Goal: Information Seeking & Learning: Check status

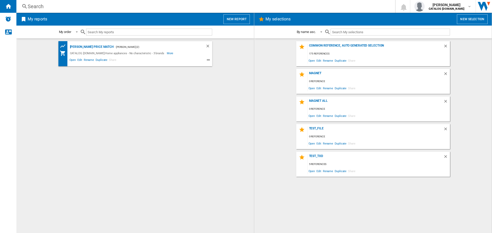
click at [57, 6] on div "Search" at bounding box center [205, 6] width 354 height 7
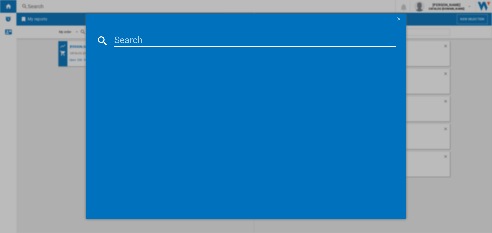
click at [140, 43] on input at bounding box center [255, 41] width 282 height 12
paste input "TO64IB00FZ"
type input "TO64IB00FZ"
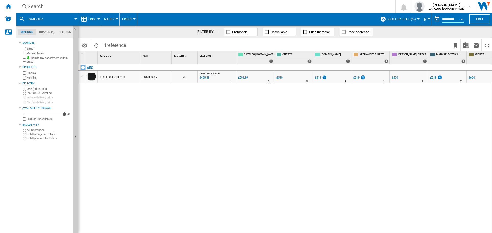
click at [321, 77] on div "£519" at bounding box center [320, 77] width 13 height 5
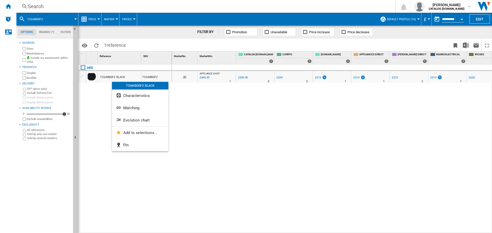
drag, startPoint x: 112, startPoint y: 77, endPoint x: 105, endPoint y: 78, distance: 6.7
drag, startPoint x: 105, startPoint y: 78, endPoint x: 96, endPoint y: 84, distance: 11.3
click at [96, 84] on div at bounding box center [246, 116] width 492 height 233
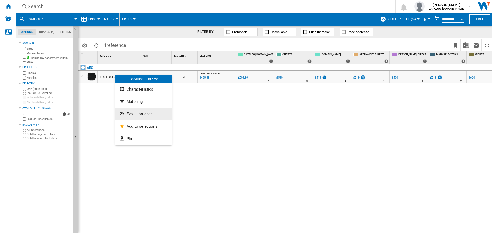
click at [142, 114] on span "Evolution chart" at bounding box center [140, 114] width 26 height 5
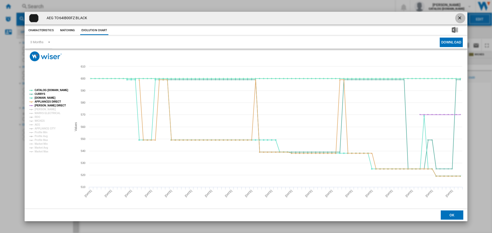
click at [459, 19] on ng-md-icon "getI18NText('BUTTONS.CLOSE_DIALOG')" at bounding box center [460, 18] width 6 height 6
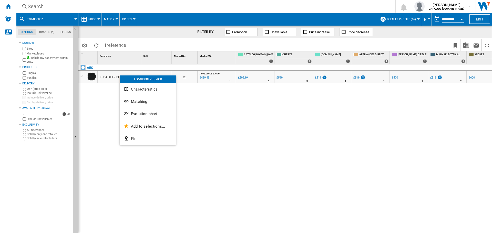
click at [339, 119] on div at bounding box center [246, 116] width 492 height 233
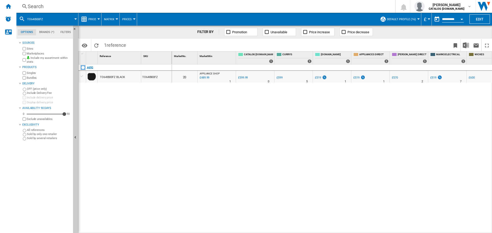
click at [319, 79] on div "£519" at bounding box center [318, 77] width 6 height 3
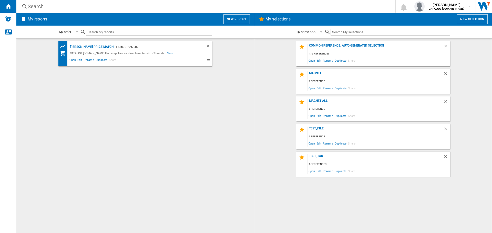
click at [97, 8] on div "Search" at bounding box center [205, 6] width 354 height 7
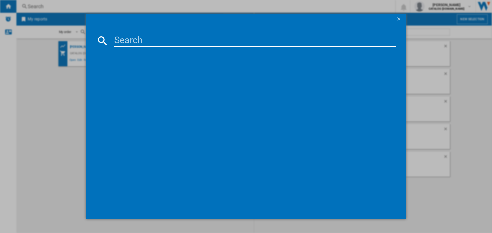
click at [133, 37] on input at bounding box center [255, 41] width 282 height 12
paste input "TO64IB00FZ"
type input "TO64IB00FZ"
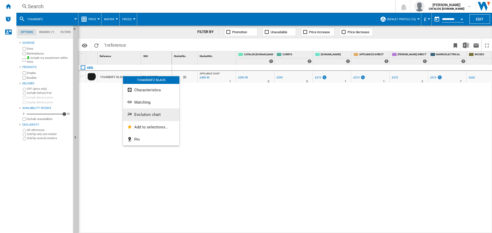
click at [149, 116] on span "Evolution chart" at bounding box center [147, 114] width 26 height 5
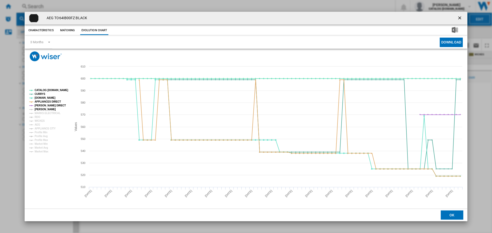
click at [47, 109] on tspan "[PERSON_NAME]" at bounding box center [45, 109] width 21 height 3
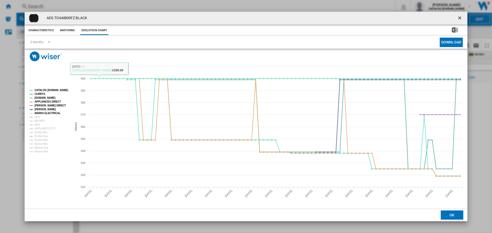
click at [41, 113] on tspan "MARKS ELECTRICAL" at bounding box center [48, 113] width 26 height 3
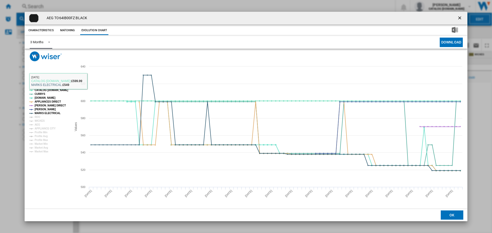
click at [43, 42] on div "3 Months" at bounding box center [36, 42] width 13 height 4
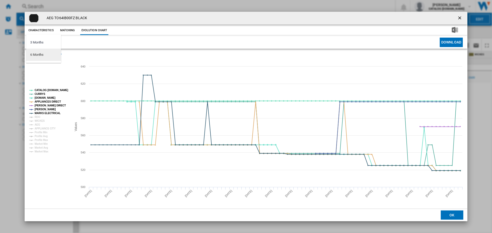
click at [44, 55] on md-option "6 Months" at bounding box center [43, 55] width 35 height 12
